Goal: Task Accomplishment & Management: Use online tool/utility

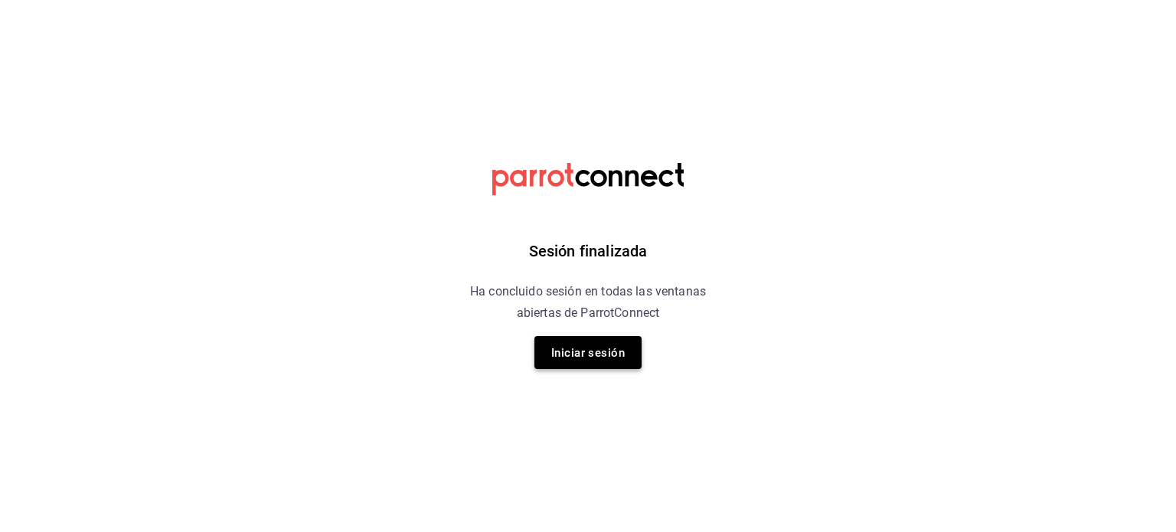
click at [628, 343] on button "Iniciar sesión" at bounding box center [587, 352] width 107 height 33
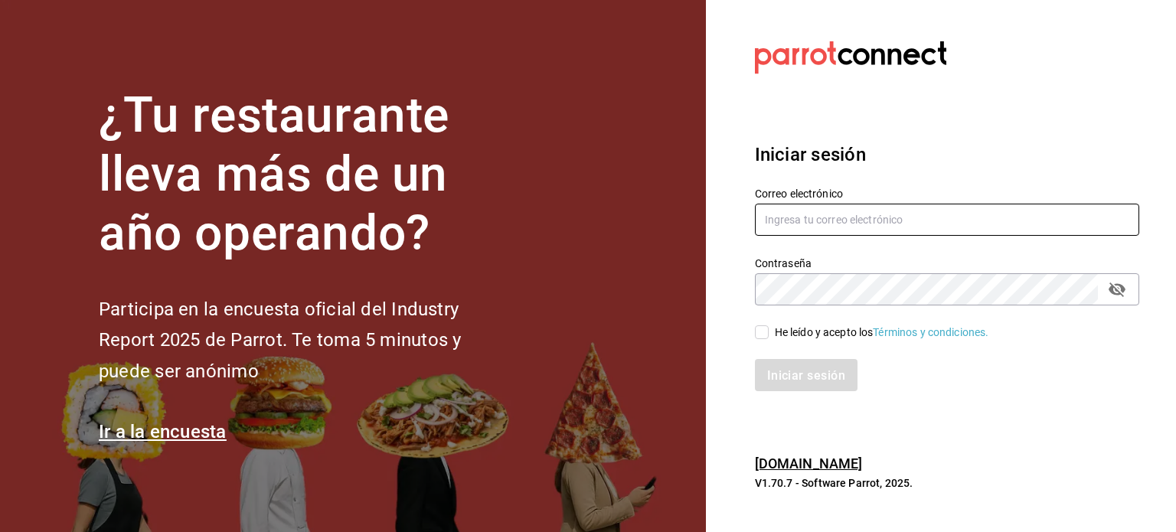
click at [851, 222] on input "text" at bounding box center [947, 220] width 384 height 32
type input "[EMAIL_ADDRESS][DOMAIN_NAME]"
click at [762, 339] on input "He leído y acepto los Términos y condiciones." at bounding box center [762, 332] width 14 height 14
checkbox input "true"
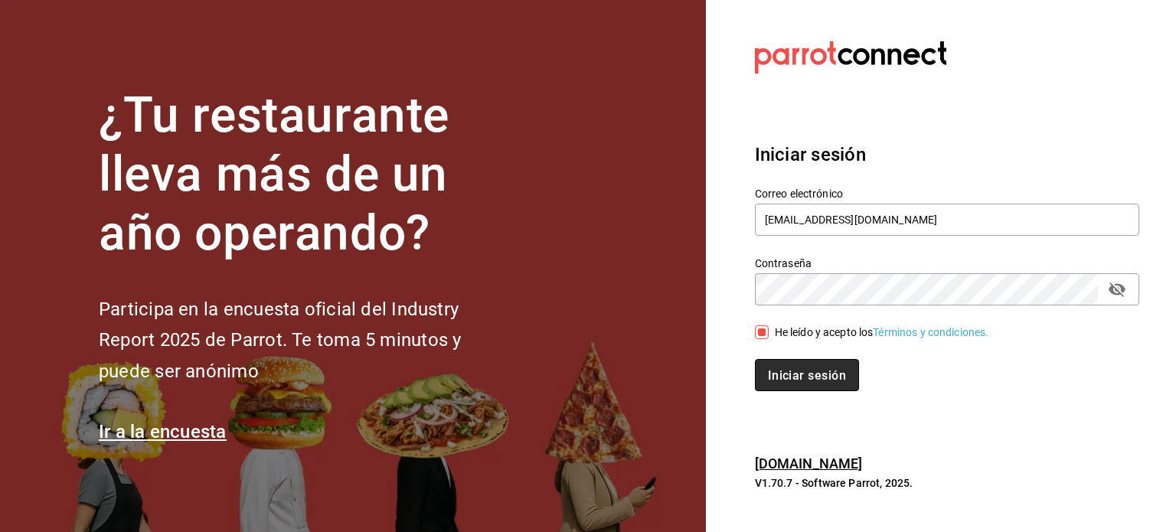
click at [811, 383] on button "Iniciar sesión" at bounding box center [807, 375] width 104 height 32
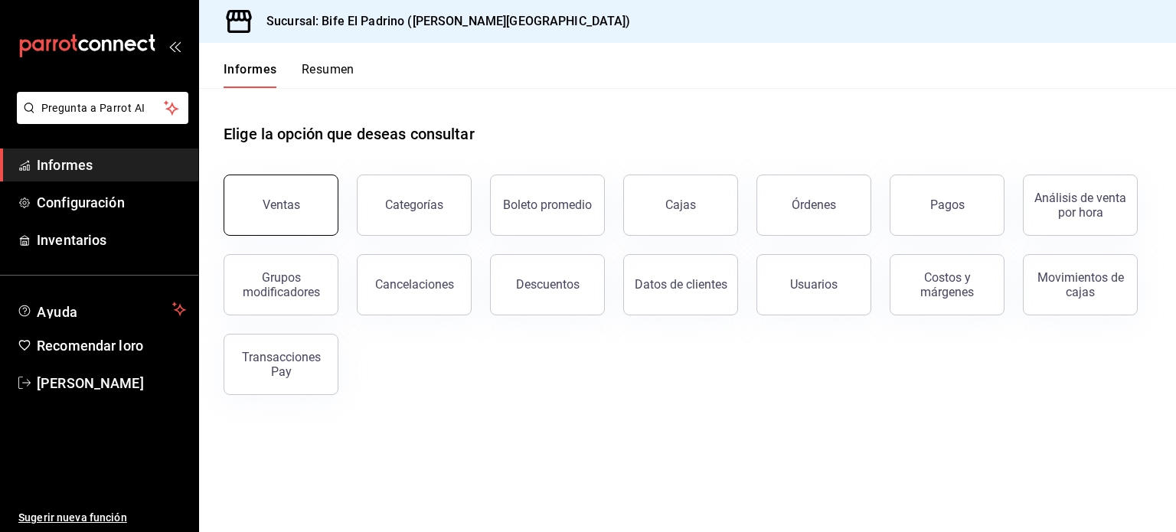
click at [295, 226] on button "Ventas" at bounding box center [281, 205] width 115 height 61
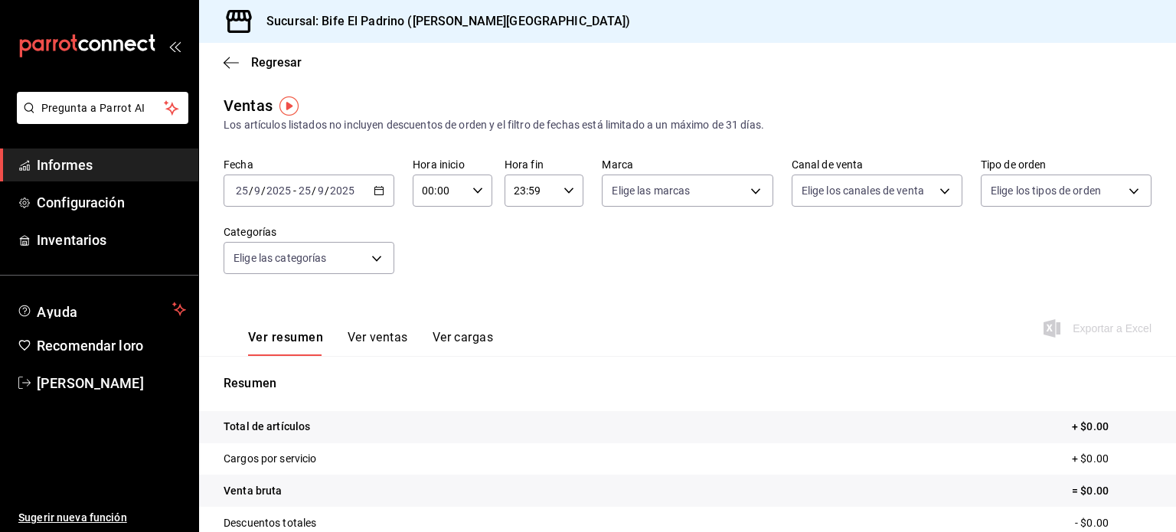
click at [377, 194] on icon "button" at bounding box center [379, 190] width 11 height 11
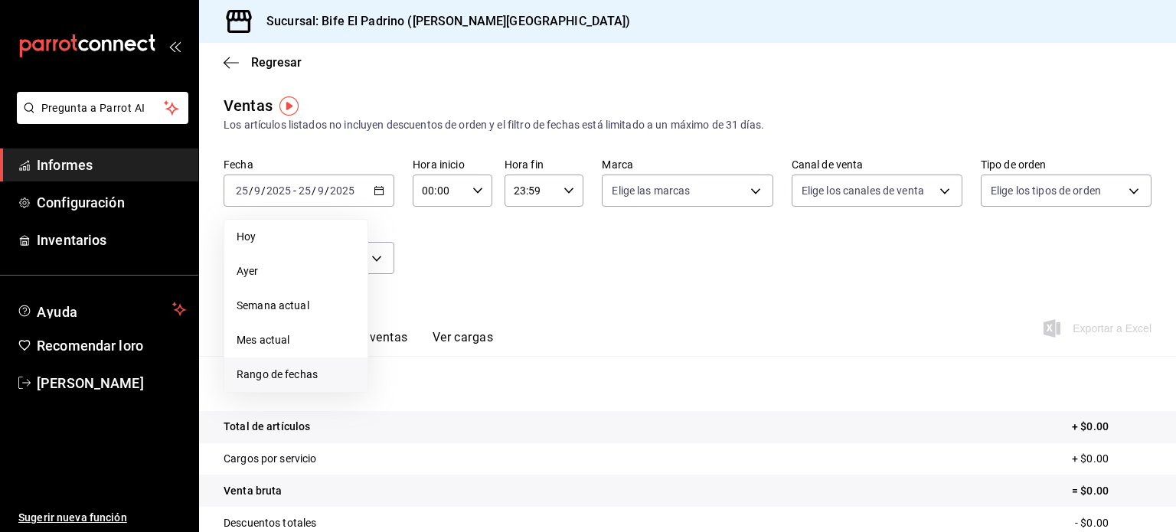
click at [318, 369] on span "Rango de fechas" at bounding box center [296, 375] width 119 height 16
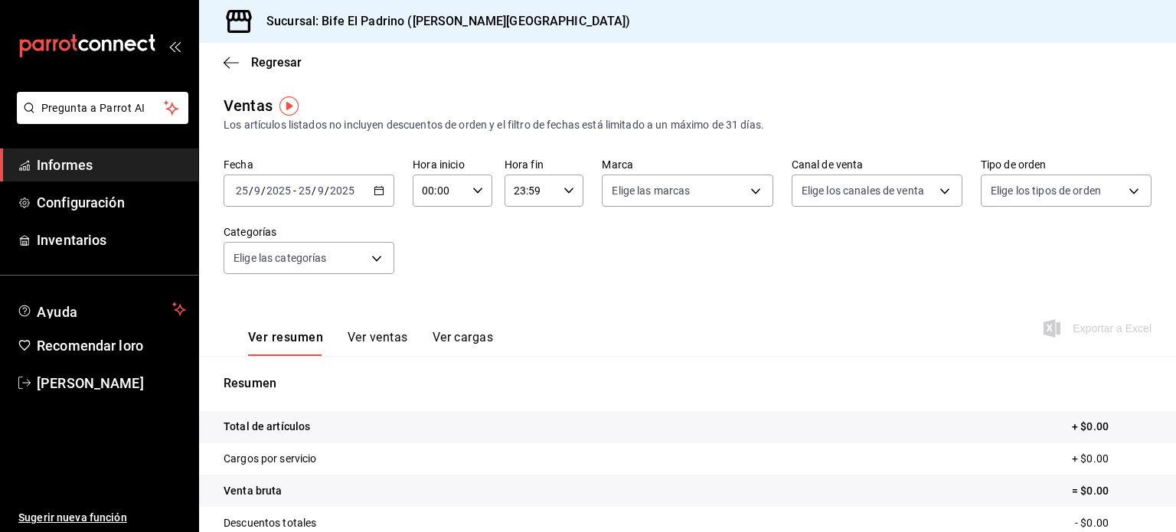
click at [817, 439] on tr "Total de artículos + $0.00" at bounding box center [687, 427] width 977 height 32
click at [380, 261] on body "Pregunta a Parrot AI Informes Configuración Inventarios Ayuda Recomendar loro C…" at bounding box center [588, 266] width 1176 height 532
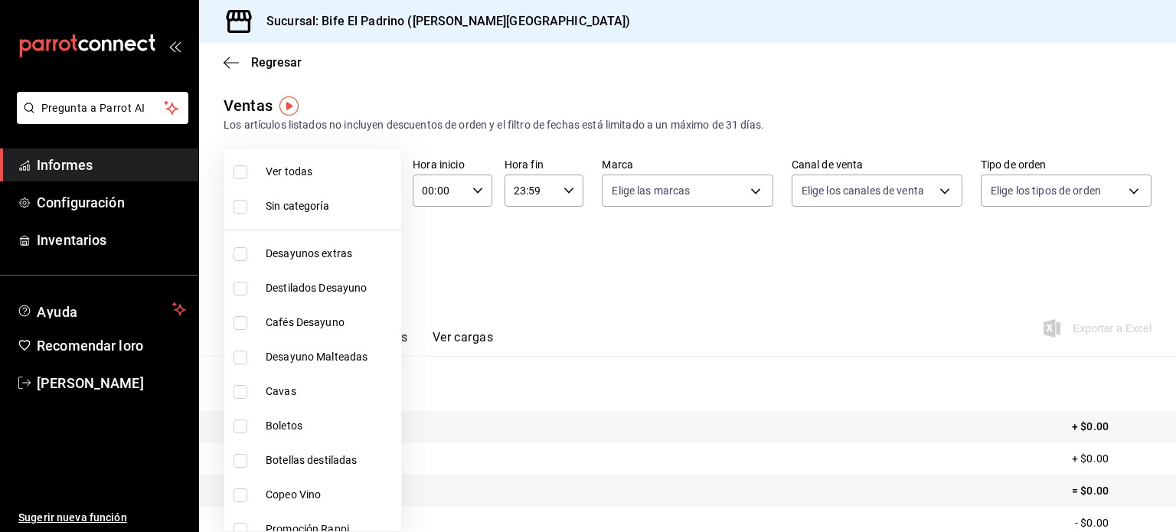
click at [540, 277] on div at bounding box center [588, 266] width 1176 height 532
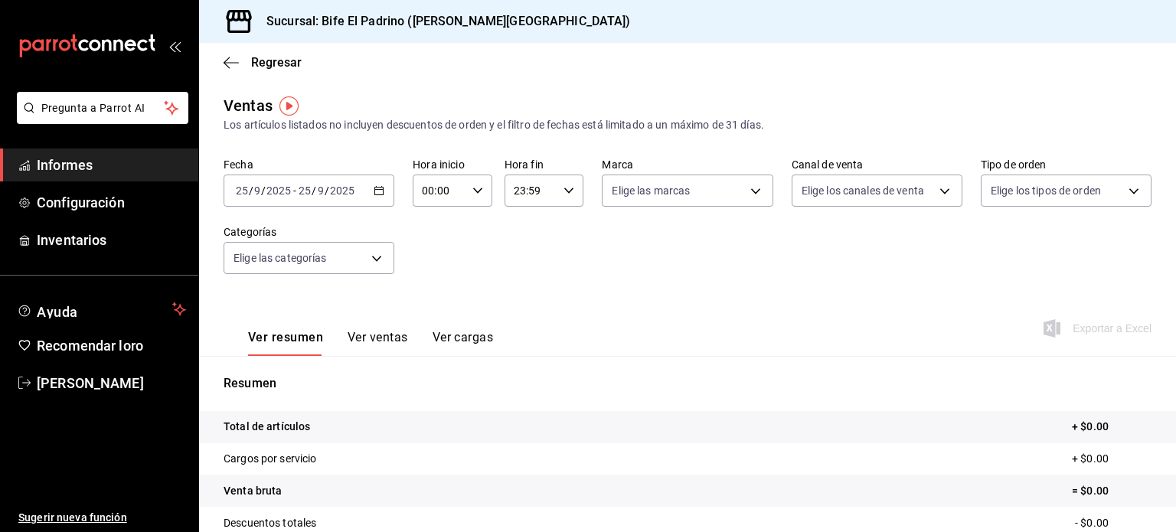
click at [373, 178] on div "2025-09-25 25 / 9 / 2025 - 2025-09-25 25 / 9 / 2025" at bounding box center [309, 191] width 171 height 32
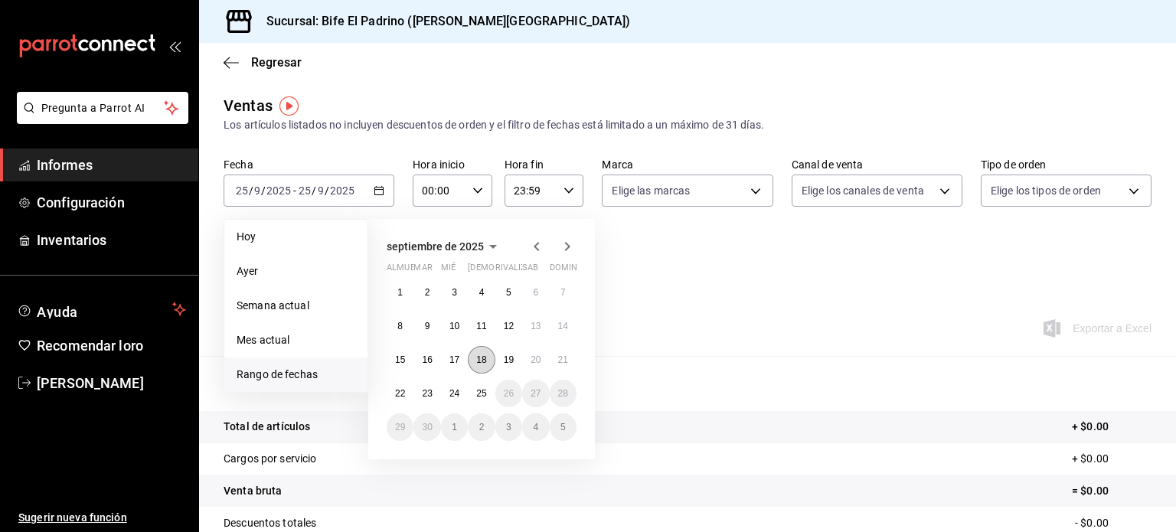
click at [488, 357] on button "18" at bounding box center [481, 360] width 27 height 28
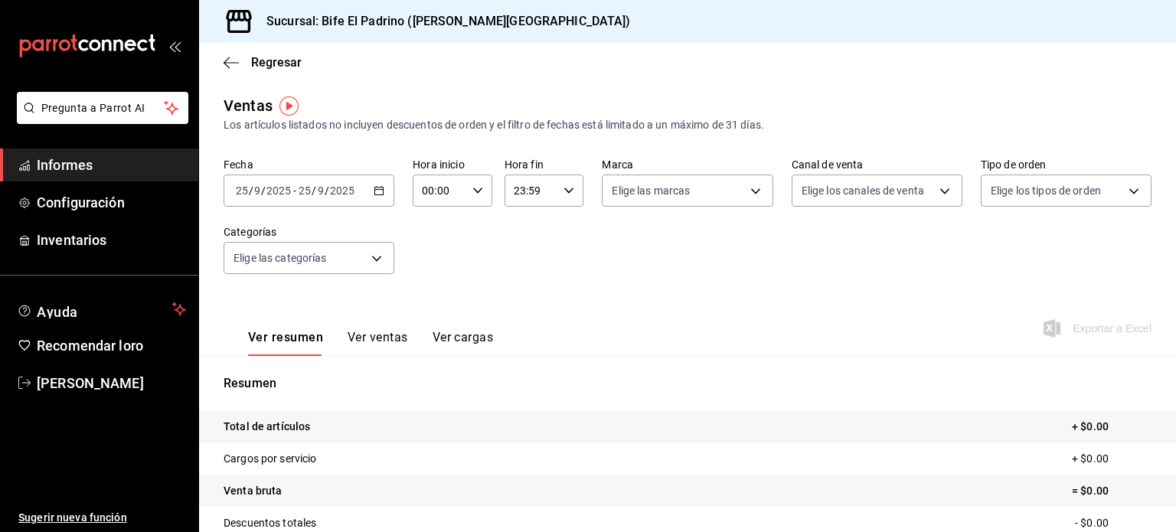
click at [377, 193] on icon "button" at bounding box center [379, 190] width 11 height 11
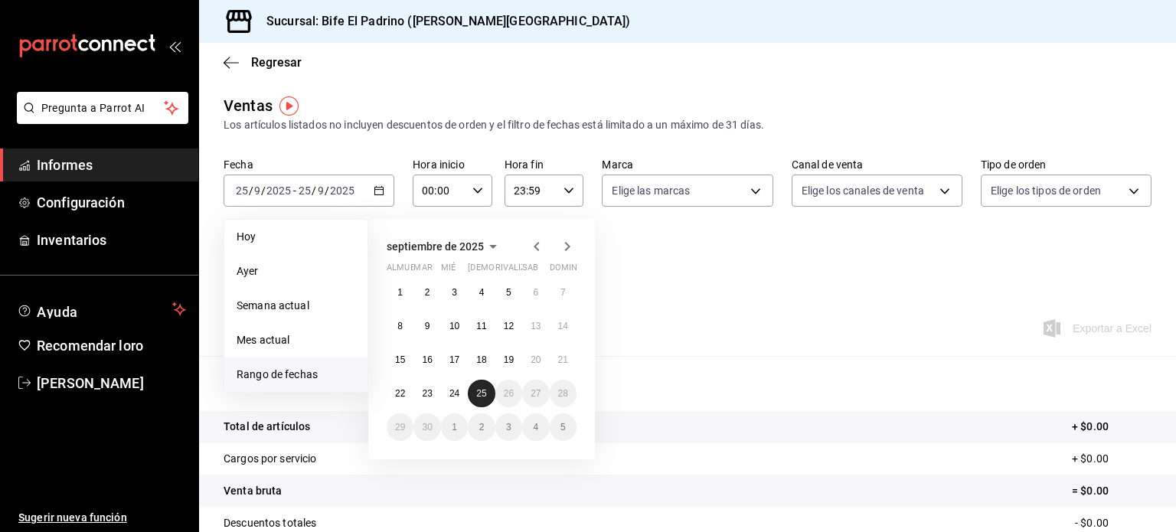
click at [481, 394] on font "25" at bounding box center [481, 393] width 10 height 11
click at [298, 381] on span "Rango de fechas" at bounding box center [296, 375] width 119 height 16
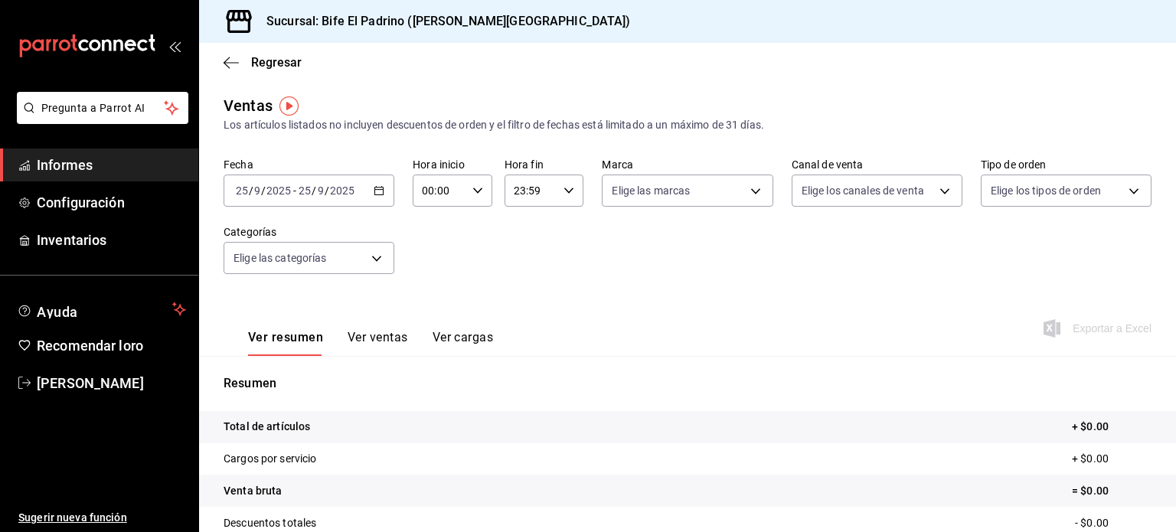
click at [713, 291] on div "Fecha 2025-09-25 25 / 9 / 2025 - 2025-09-25 25 / 9 / 2025 Hora inicio 00:00 Hor…" at bounding box center [688, 225] width 928 height 135
click at [383, 188] on div "2025-09-25 25 / 9 / 2025 - 2025-09-25 25 / 9 / 2025" at bounding box center [309, 191] width 171 height 32
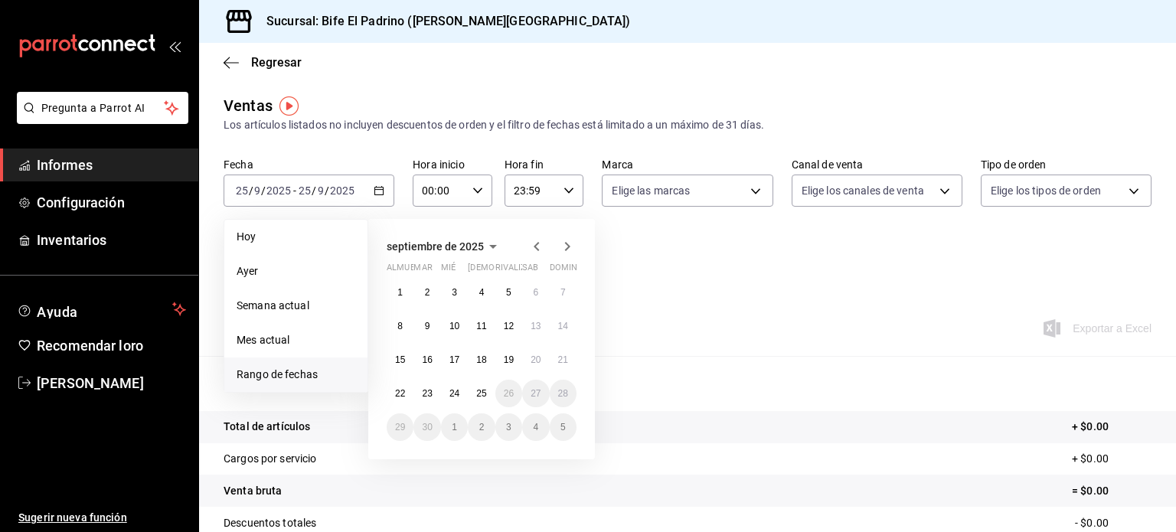
click at [327, 373] on span "Rango de fechas" at bounding box center [296, 375] width 119 height 16
click at [490, 348] on div "1 2 3 4 5 6 7 8 9 10 11 12 13 14 15 16 17 18 19 20 21 22 23 24 25 26 27 28 29 3…" at bounding box center [482, 360] width 190 height 162
click at [482, 361] on font "18" at bounding box center [481, 359] width 10 height 11
click at [478, 395] on font "25" at bounding box center [481, 393] width 10 height 11
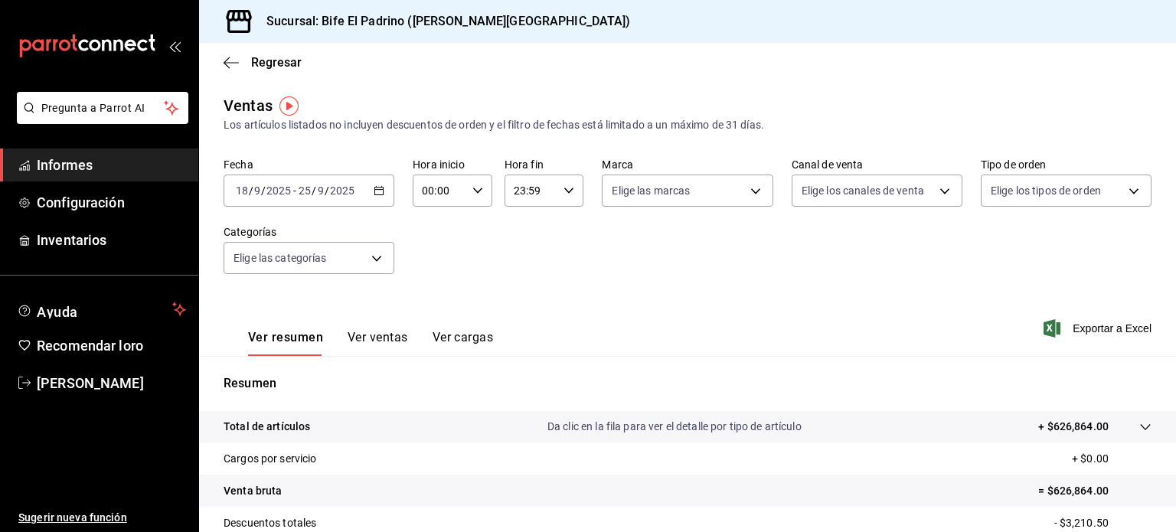
click at [471, 73] on div "Regresar" at bounding box center [687, 62] width 977 height 39
click at [1085, 341] on div "Ver resumen Ver ventas Ver cargas Exportar a Excel" at bounding box center [687, 324] width 977 height 64
click at [1085, 333] on font "Exportar a Excel" at bounding box center [1111, 328] width 79 height 12
click at [1077, 334] on font "Exportar a Excel" at bounding box center [1111, 328] width 79 height 12
click at [227, 60] on icon "button" at bounding box center [227, 62] width 6 height 11
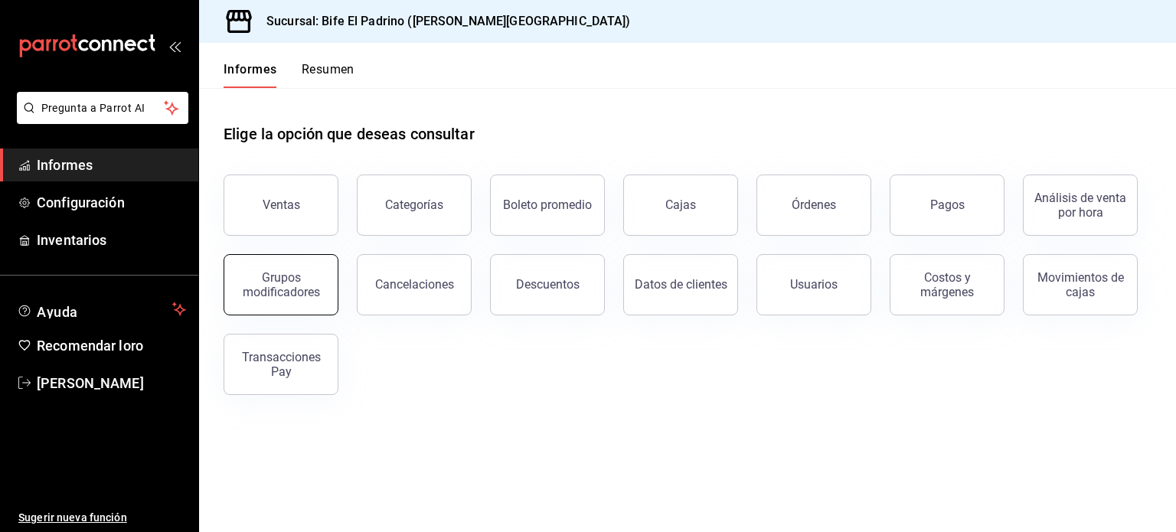
click at [323, 278] on div "Grupos modificadores" at bounding box center [280, 284] width 95 height 29
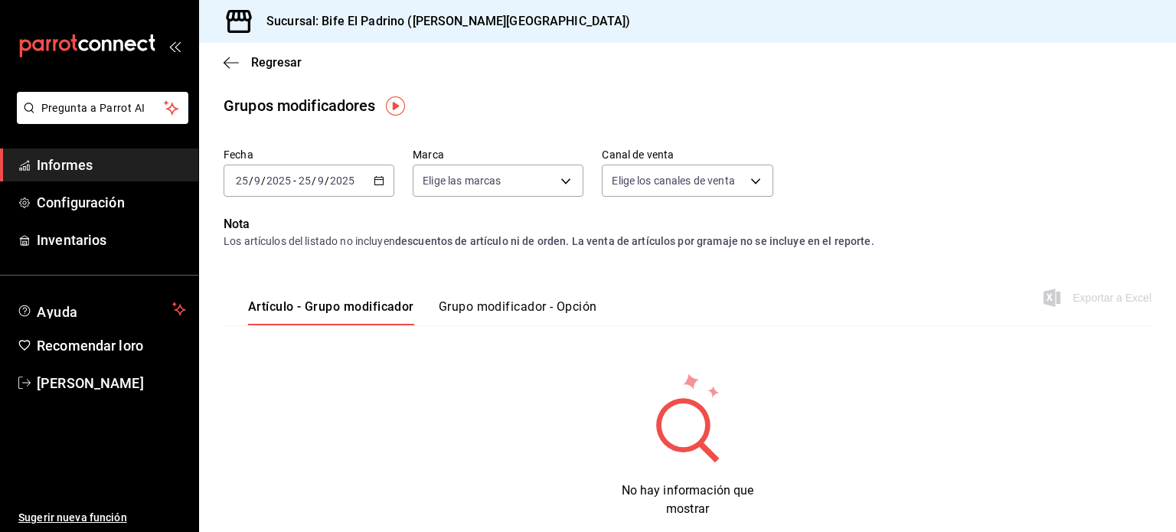
click at [375, 175] on icon "button" at bounding box center [379, 180] width 11 height 11
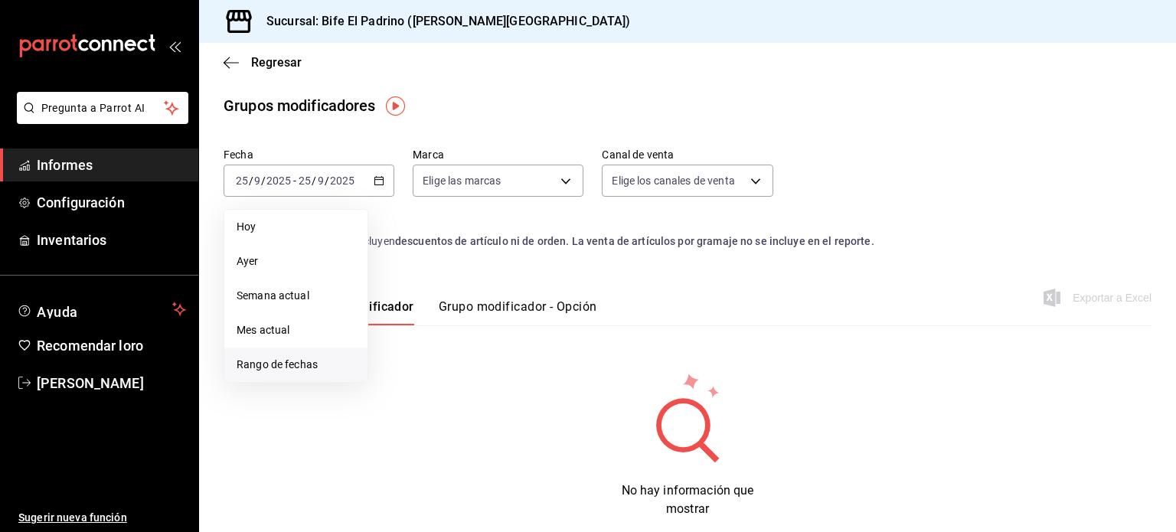
click at [317, 364] on font "Rango de fechas" at bounding box center [277, 364] width 81 height 12
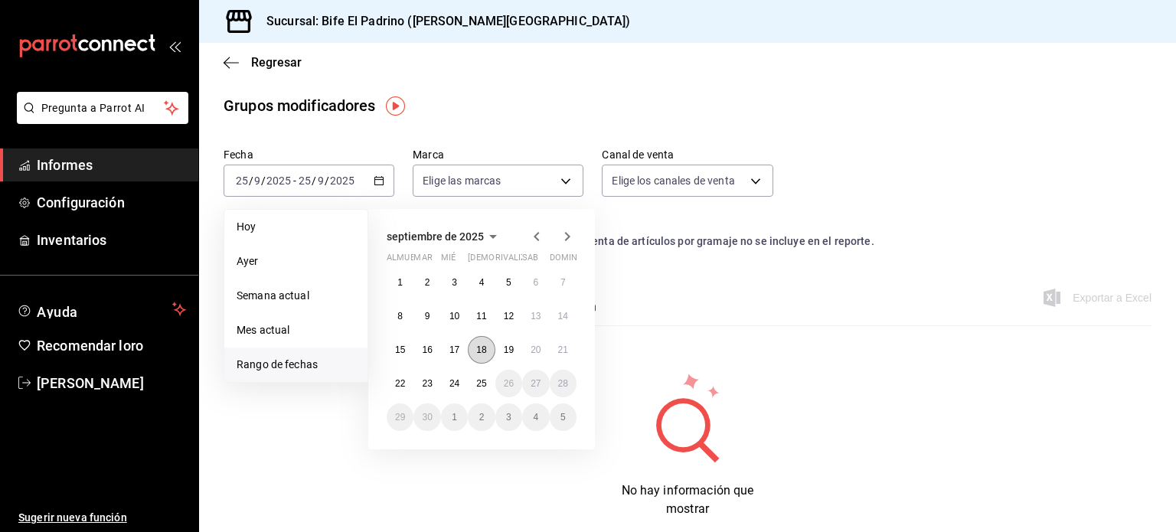
click at [480, 354] on font "18" at bounding box center [481, 349] width 10 height 11
click at [484, 374] on button "25" at bounding box center [481, 384] width 27 height 28
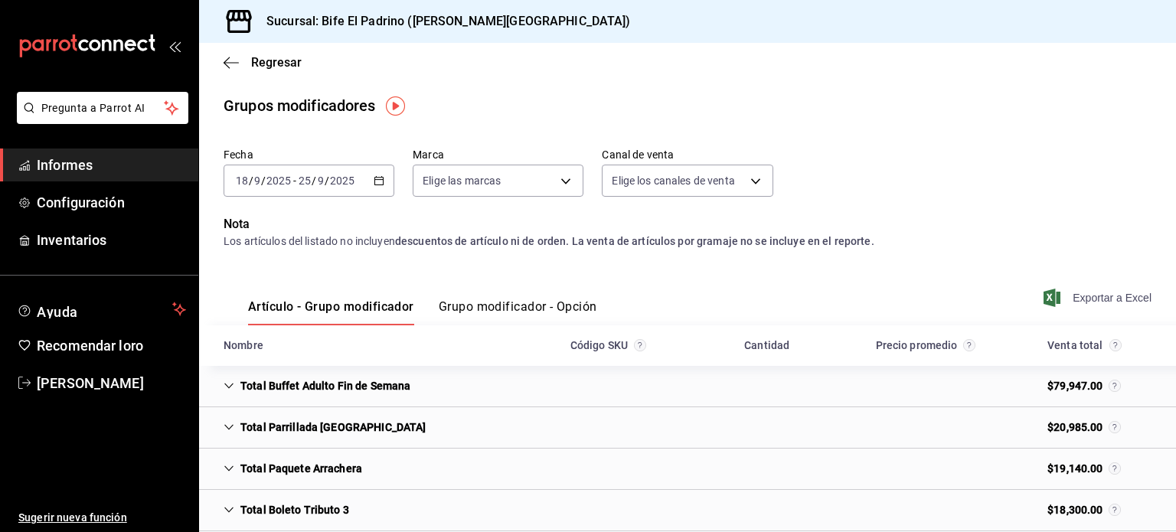
click at [1078, 304] on font "Exportar a Excel" at bounding box center [1111, 298] width 79 height 12
